Goal: Check status

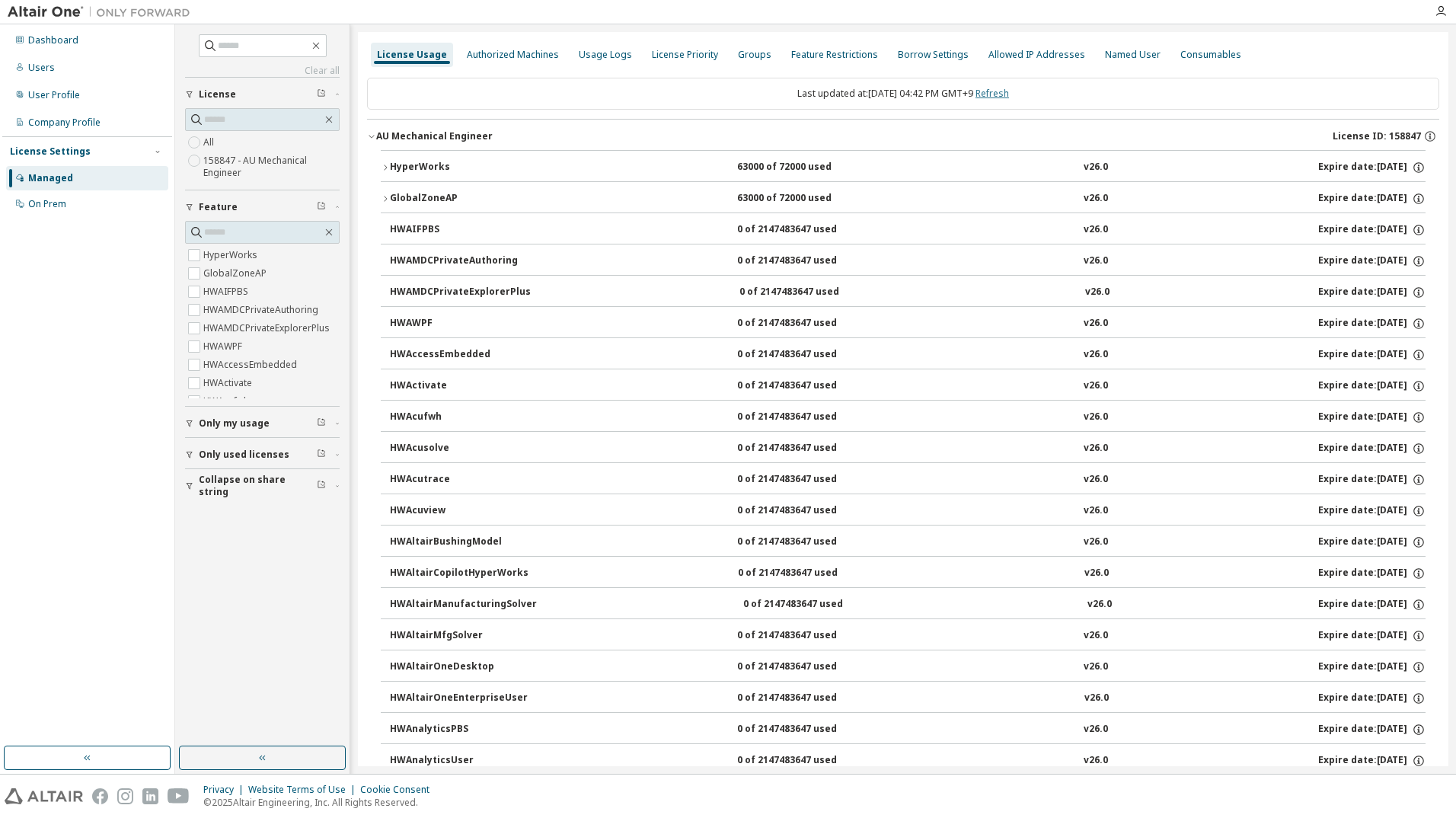
click at [1005, 97] on link "Refresh" at bounding box center [992, 93] width 34 height 13
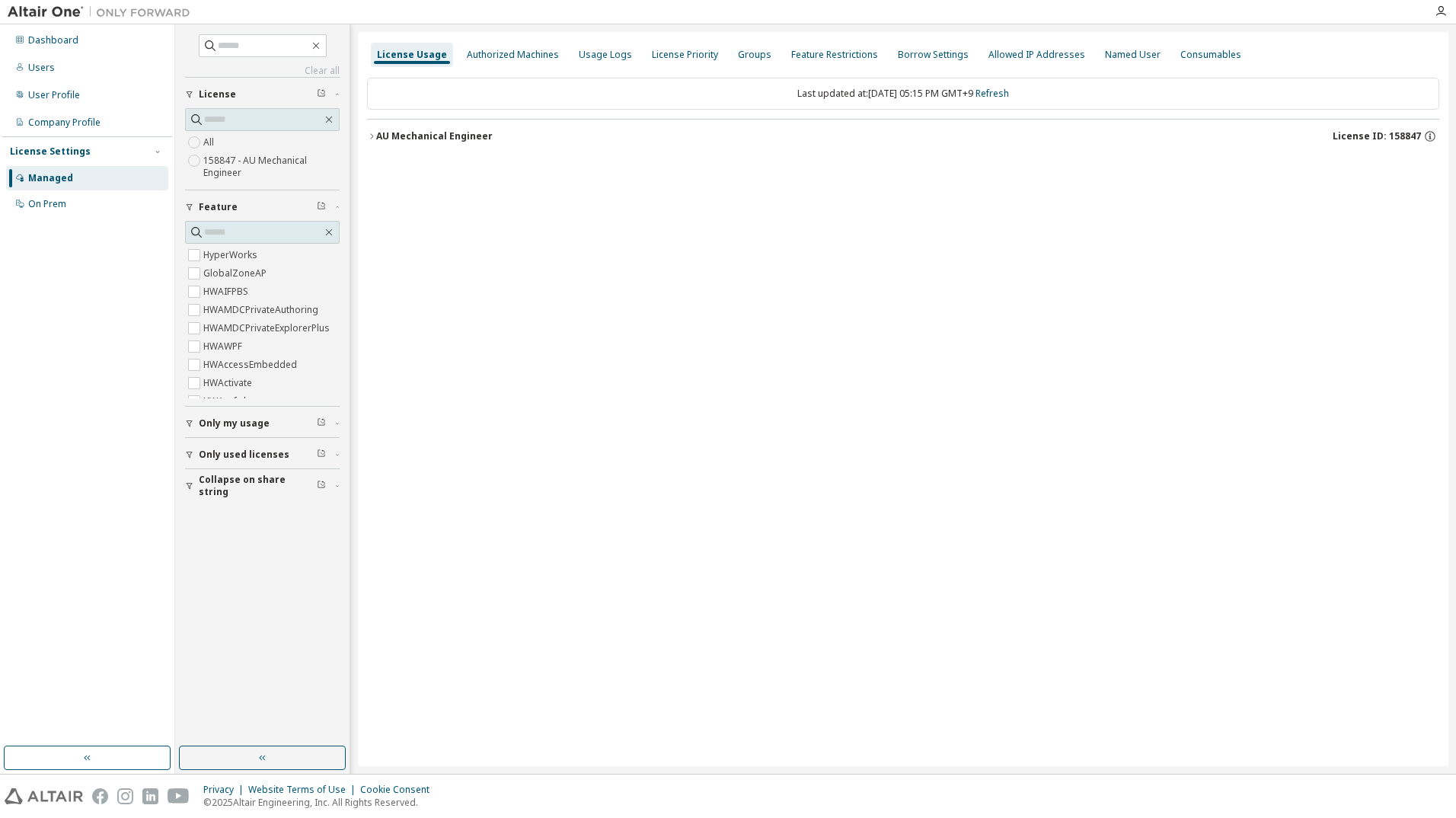
click at [458, 133] on div "AU Mechanical Engineer" at bounding box center [434, 136] width 117 height 12
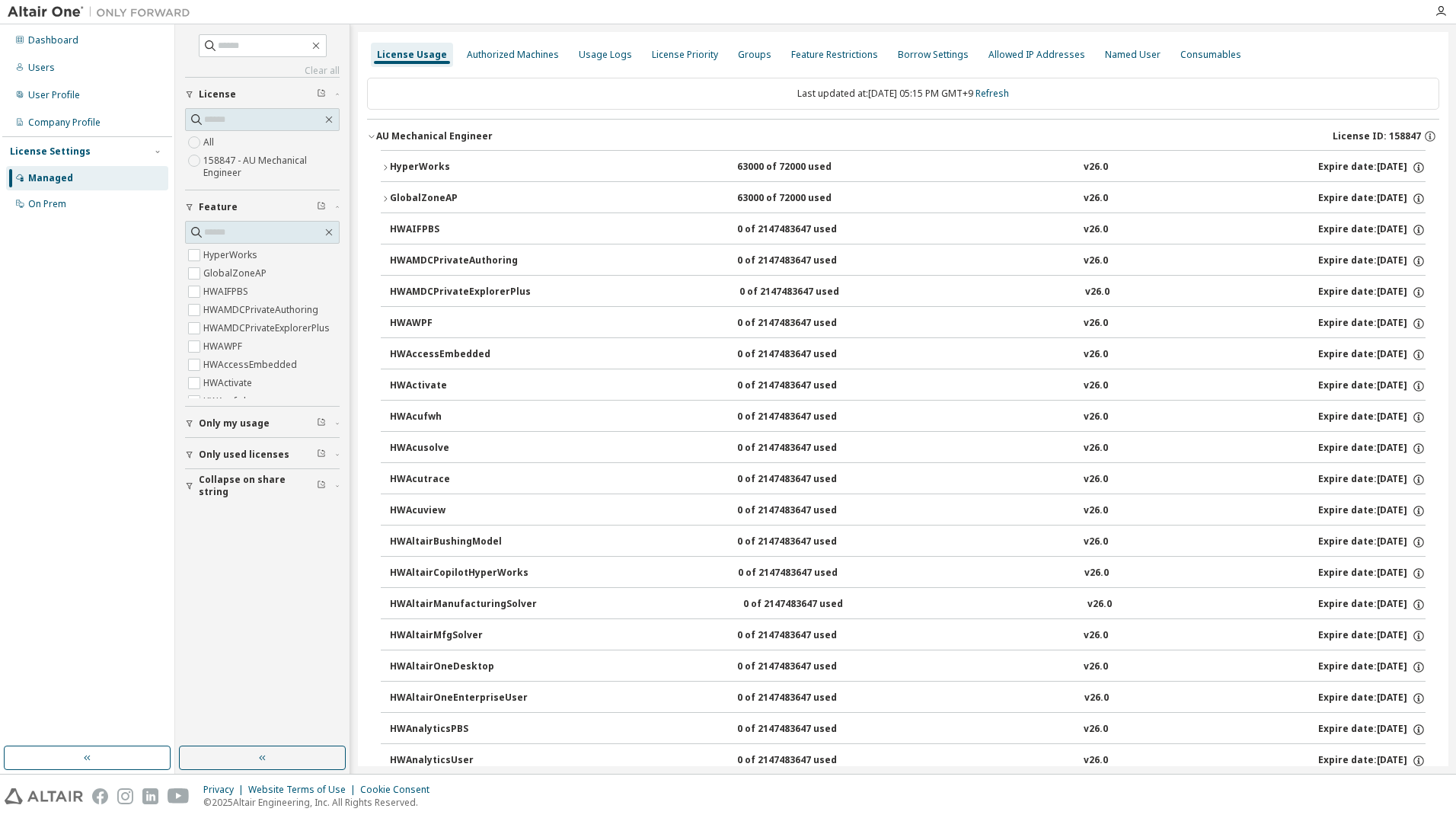
click at [411, 164] on div "HyperWorks" at bounding box center [458, 168] width 137 height 14
click at [412, 165] on div "HyperWorks" at bounding box center [458, 168] width 137 height 14
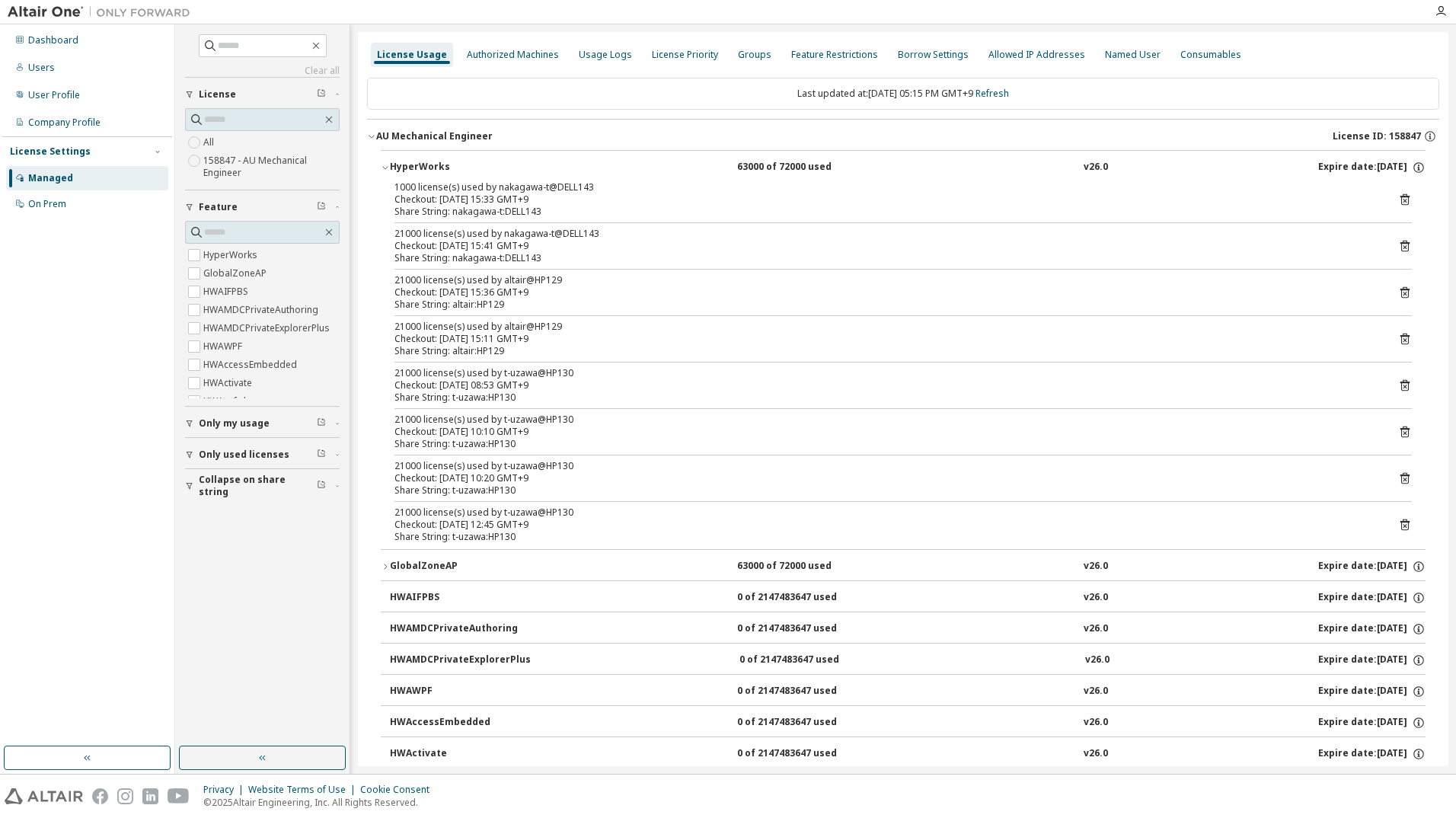
click at [412, 165] on div "HyperWorks" at bounding box center [458, 168] width 137 height 14
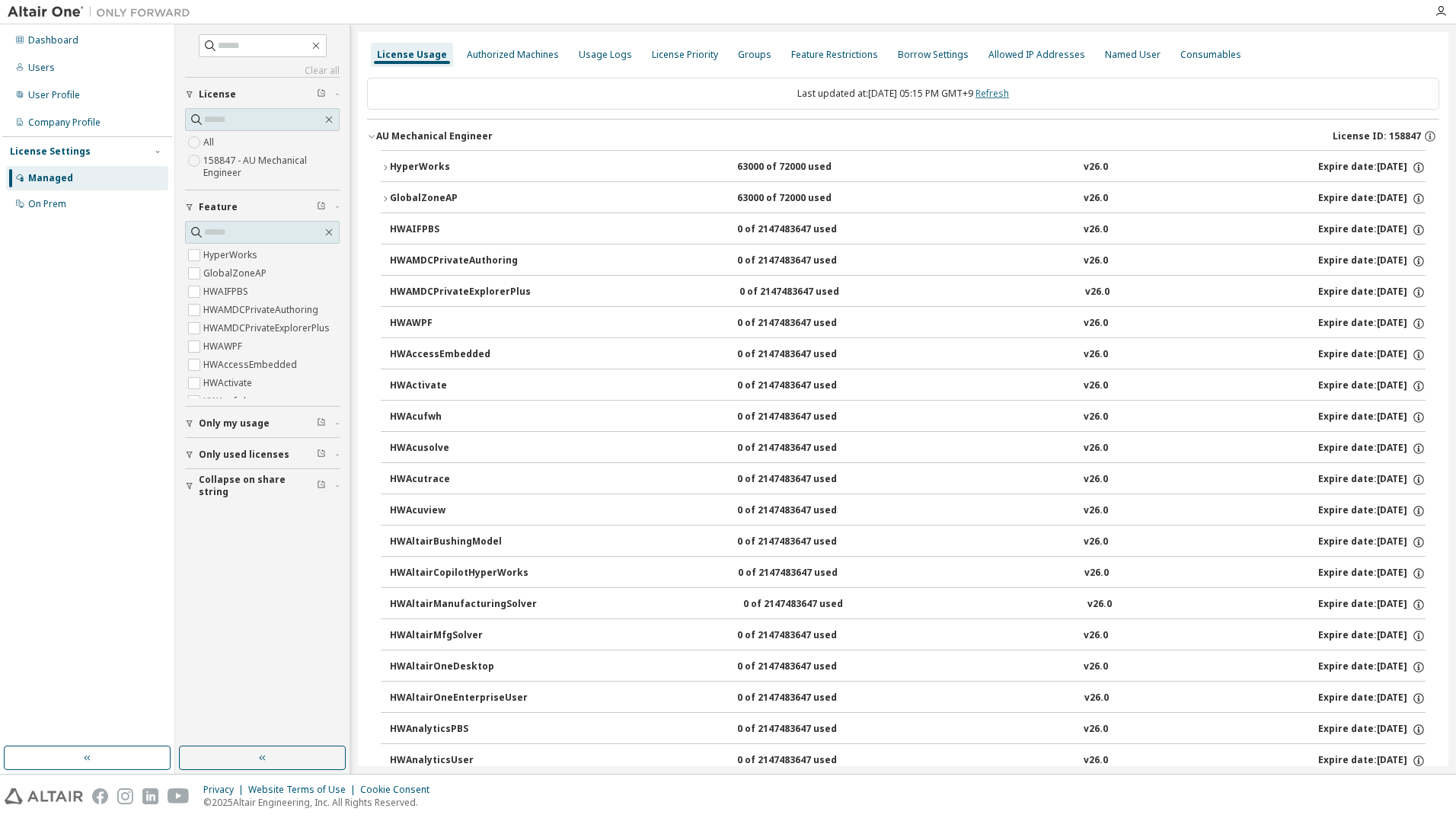
click at [1008, 93] on link "Refresh" at bounding box center [992, 93] width 34 height 13
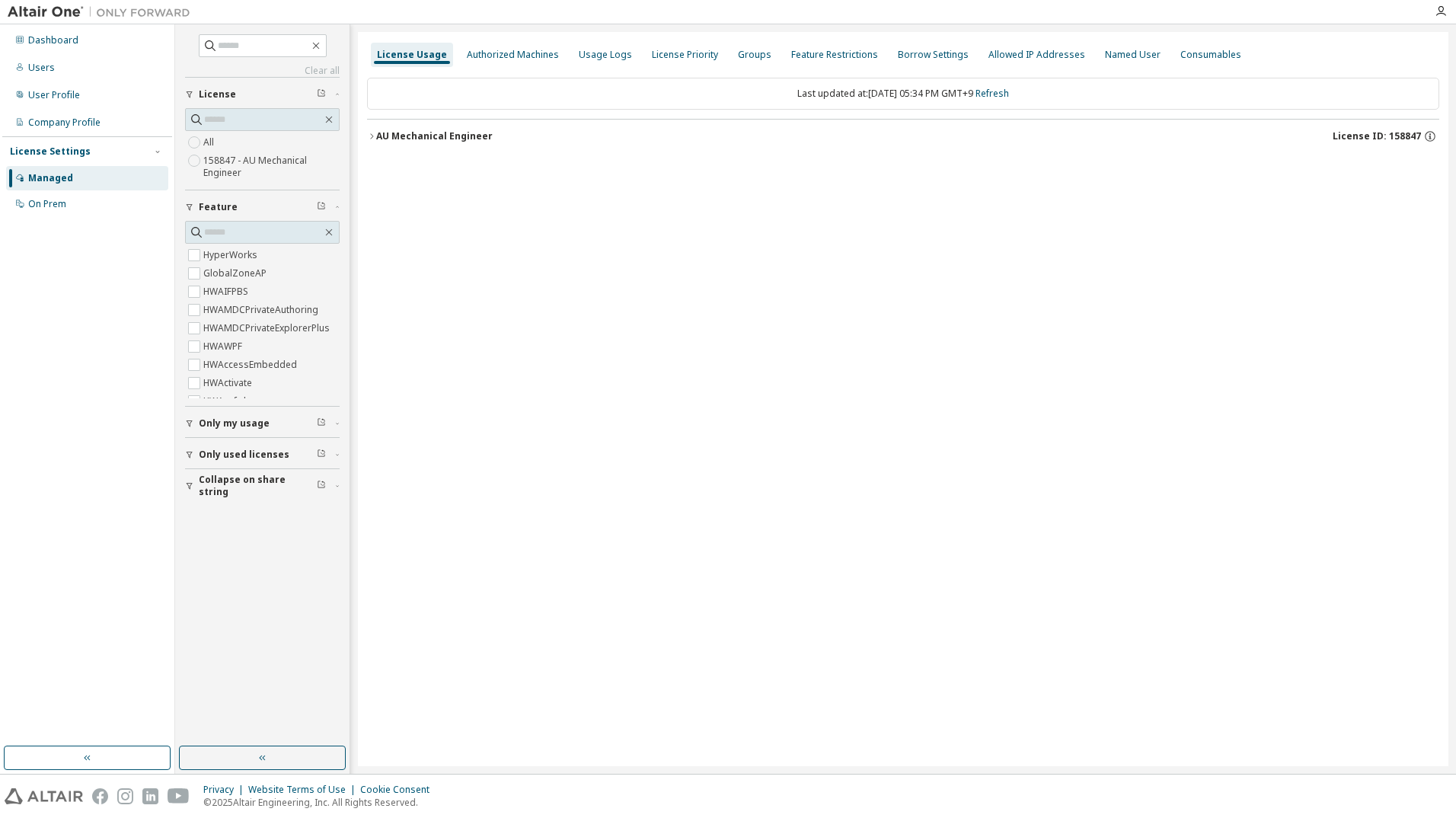
click at [420, 142] on div "AU Mechanical Engineer License ID: 158847" at bounding box center [907, 137] width 1063 height 14
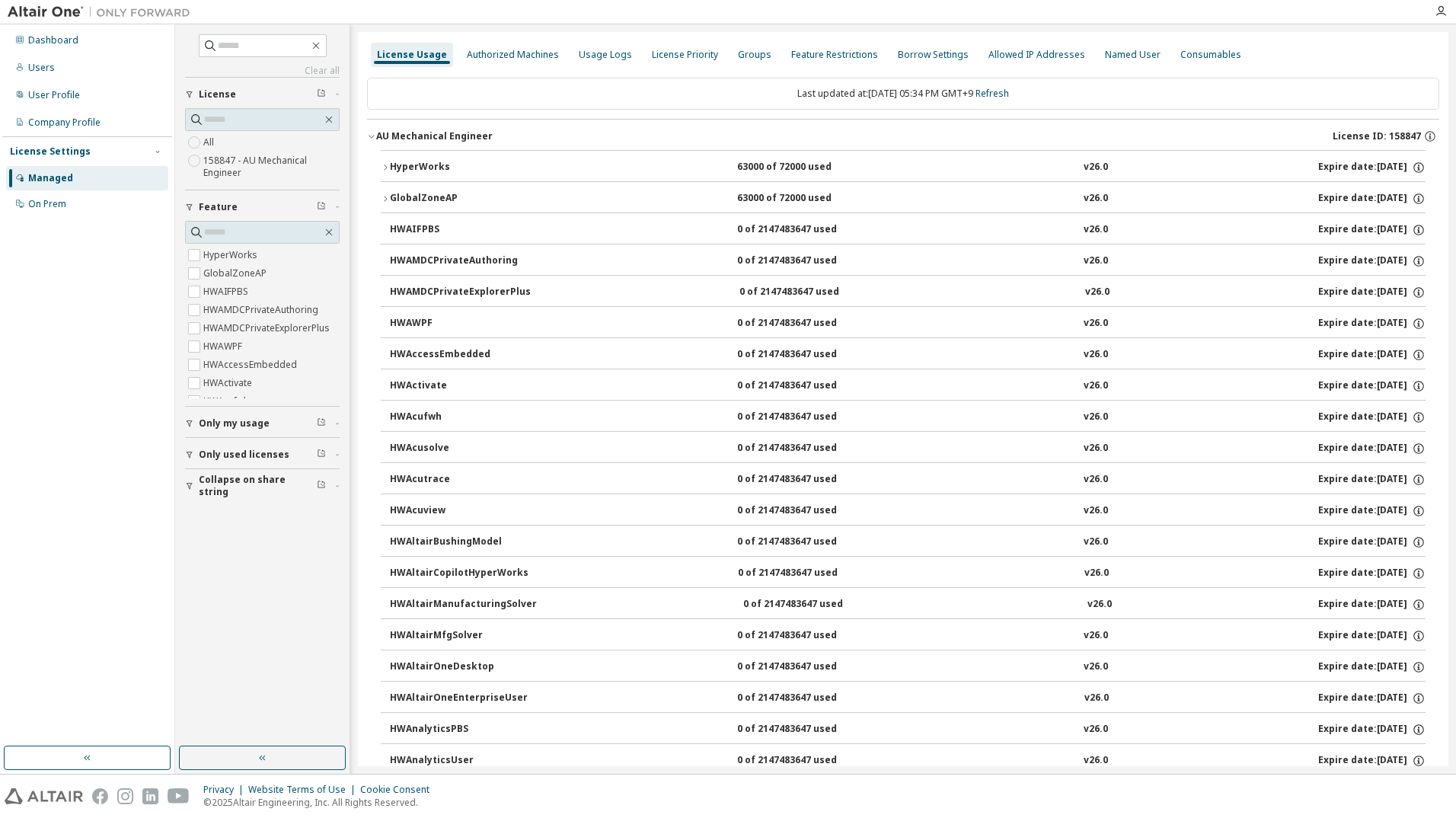
click at [419, 165] on div "HyperWorks" at bounding box center [458, 168] width 137 height 14
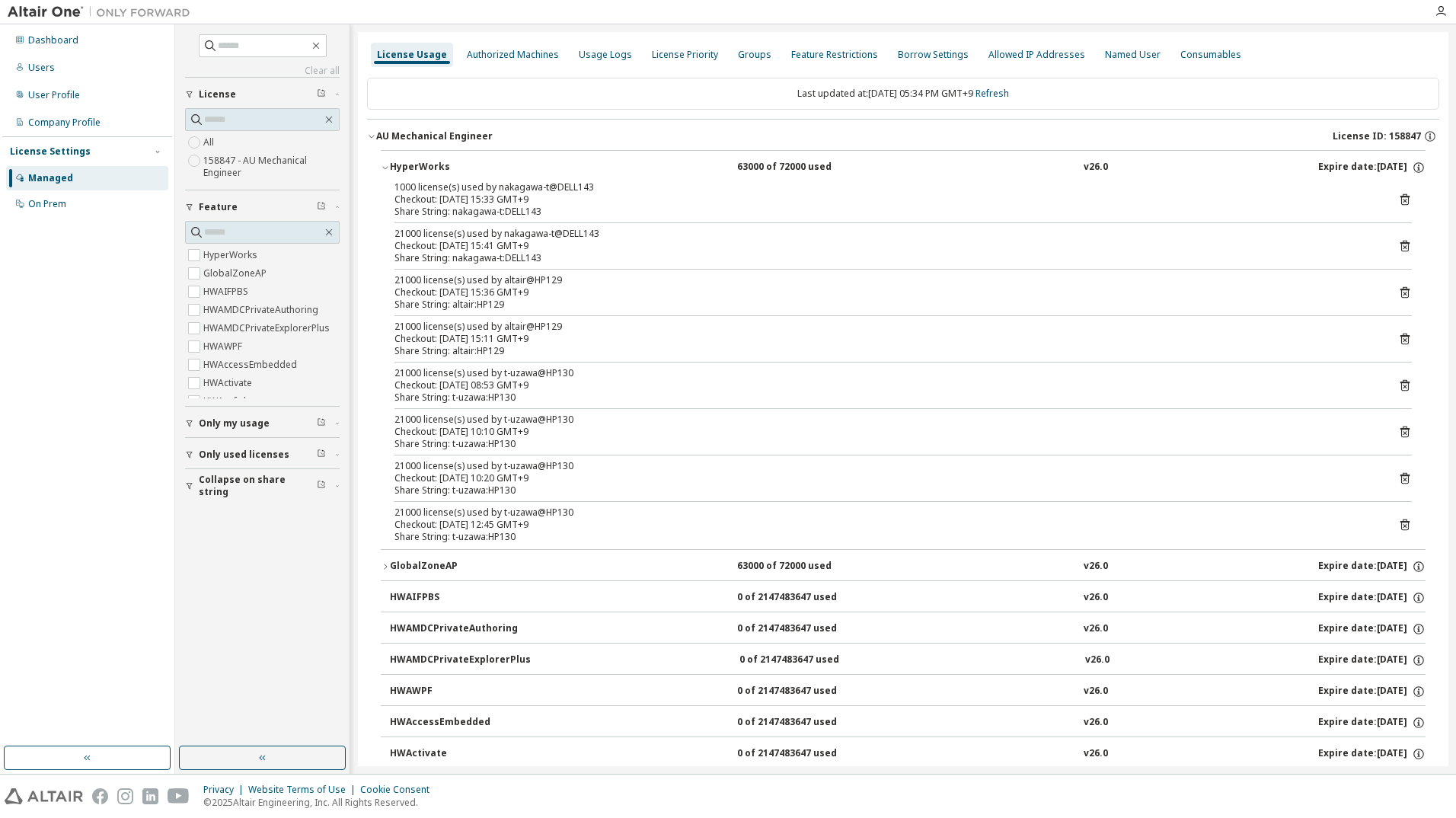
click at [419, 555] on button "GlobalZoneAP 63000 of 72000 used v26.0 Expire date: [DATE]" at bounding box center [903, 566] width 1045 height 34
